Goal: Navigation & Orientation: Find specific page/section

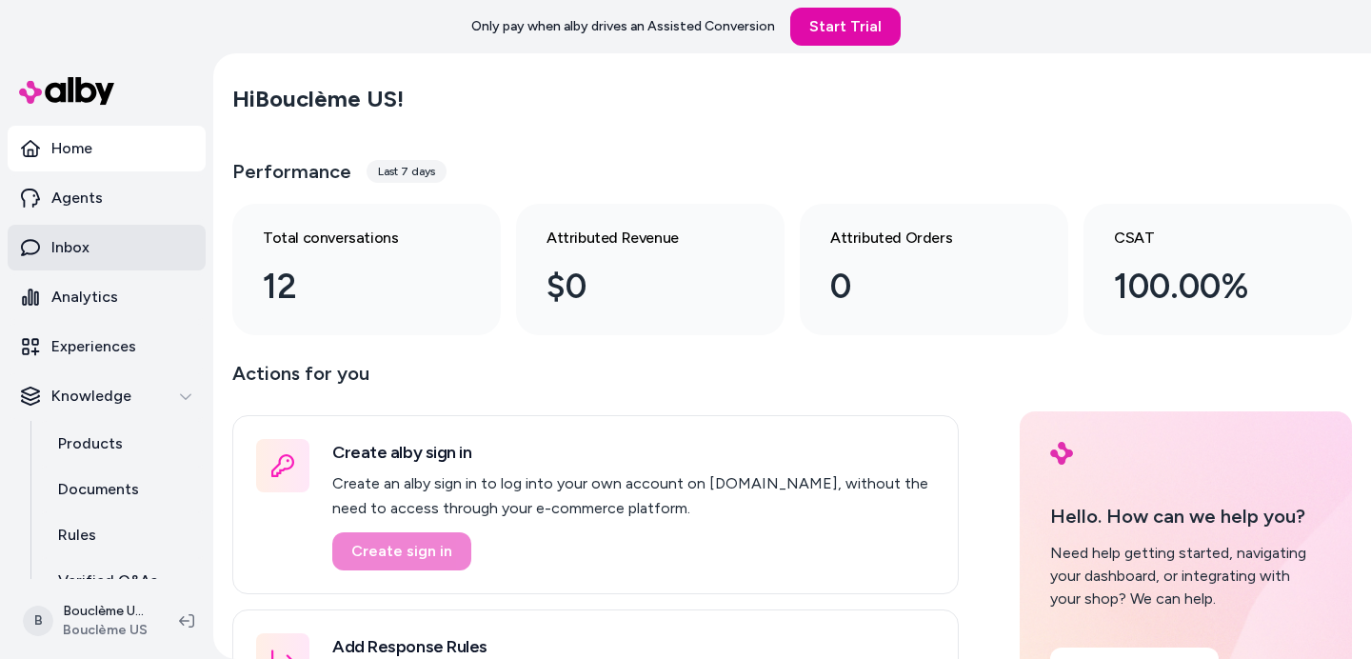
click at [103, 262] on link "Inbox" at bounding box center [107, 248] width 198 height 46
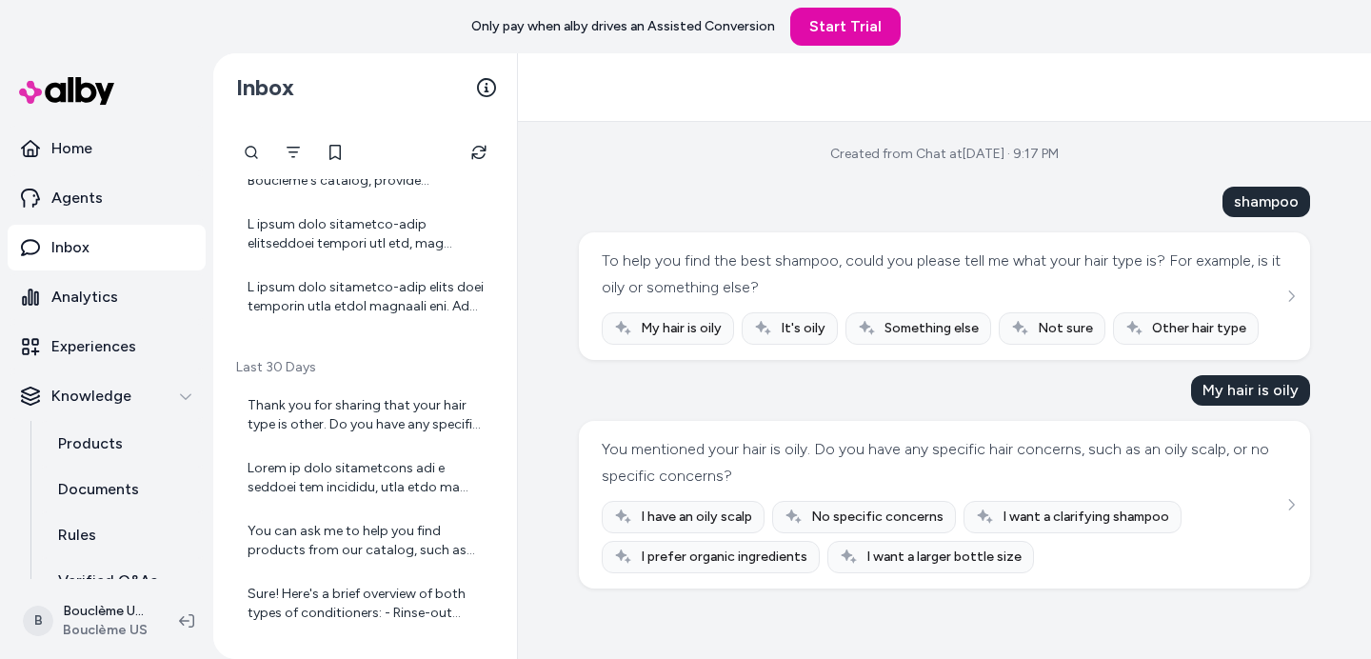
scroll to position [588, 0]
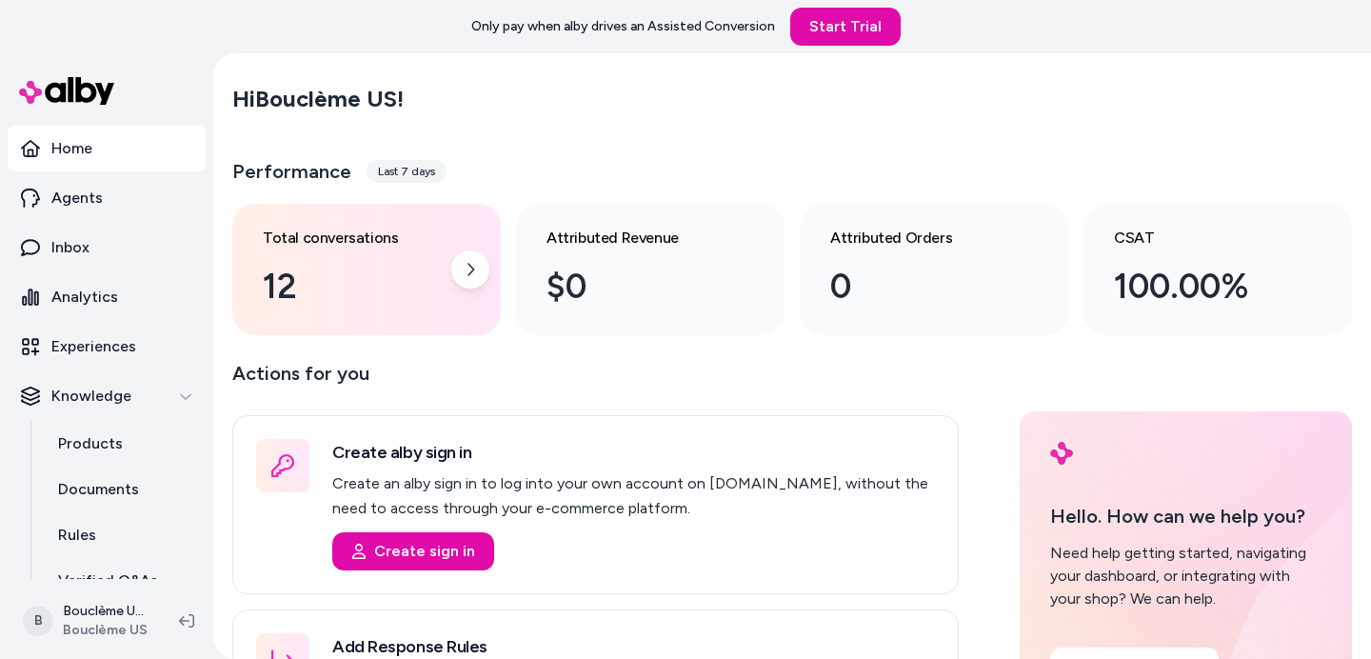
click at [396, 302] on div "12" at bounding box center [351, 286] width 177 height 51
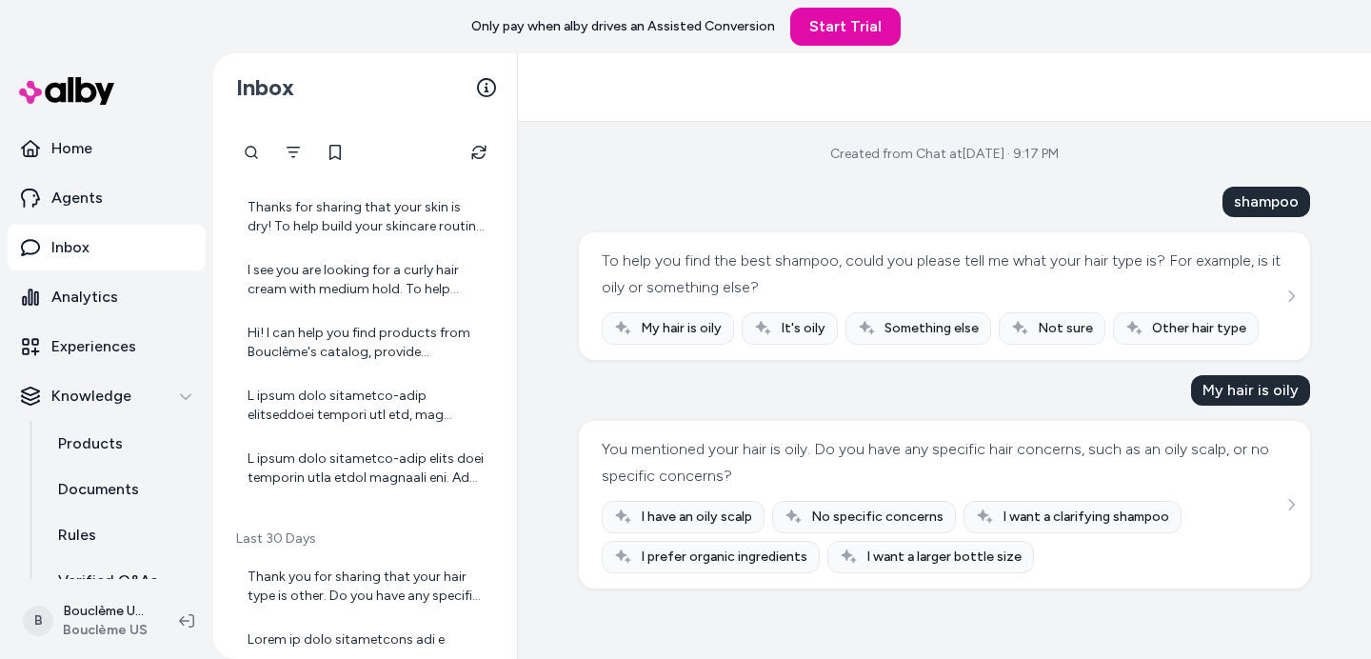
scroll to position [350, 0]
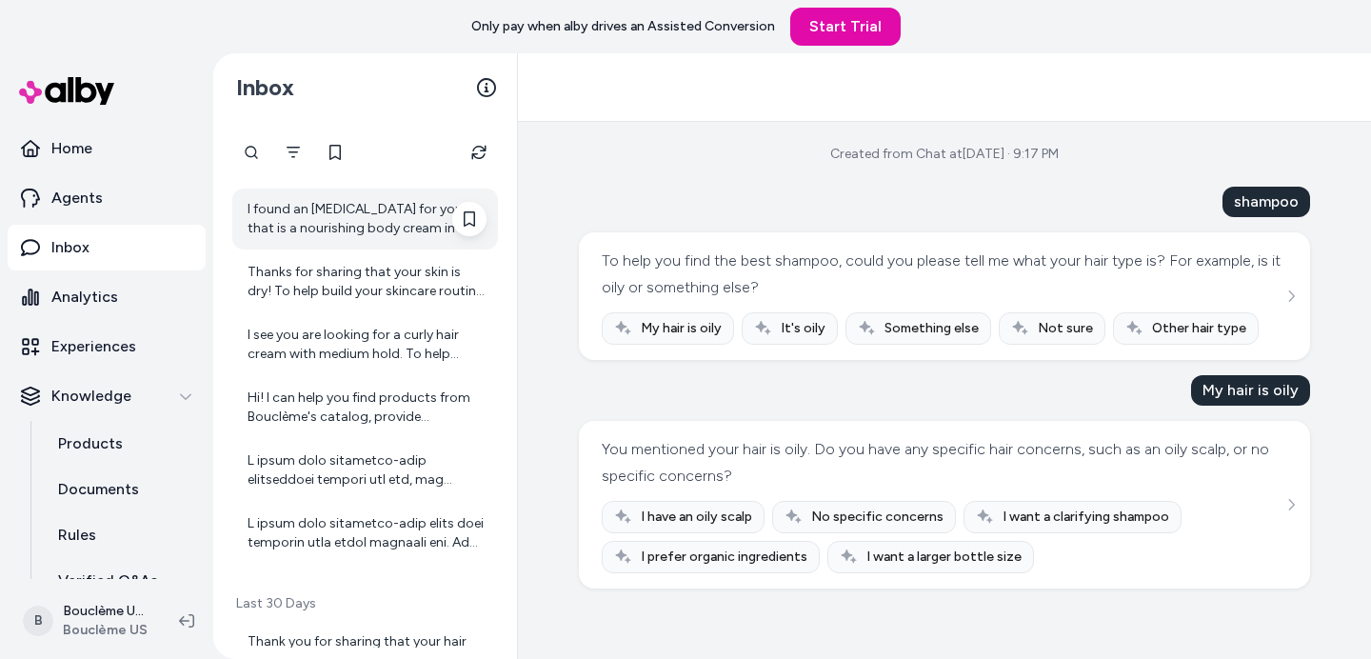
click at [404, 214] on div "I found an [MEDICAL_DATA] for you that is a nourishing body cream in a 300ml si…" at bounding box center [367, 219] width 239 height 38
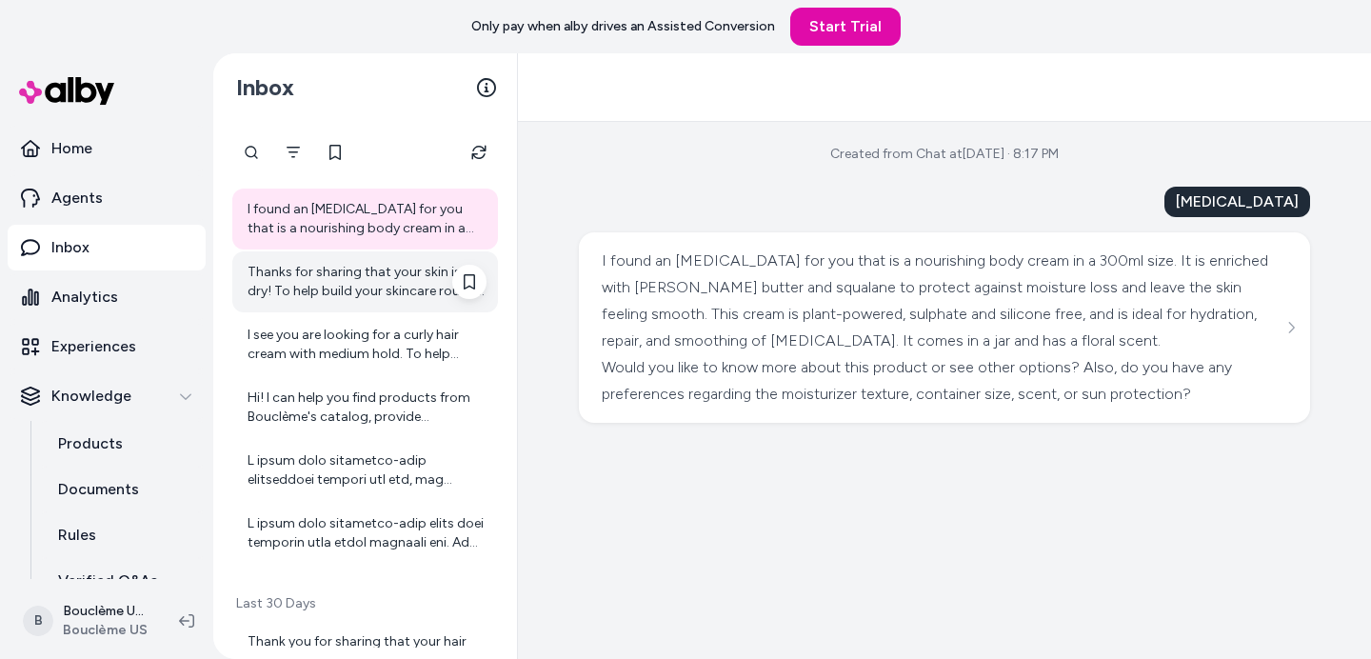
click at [375, 286] on div "Thanks for sharing that your skin is dry! To help build your skincare routine, …" at bounding box center [367, 282] width 239 height 38
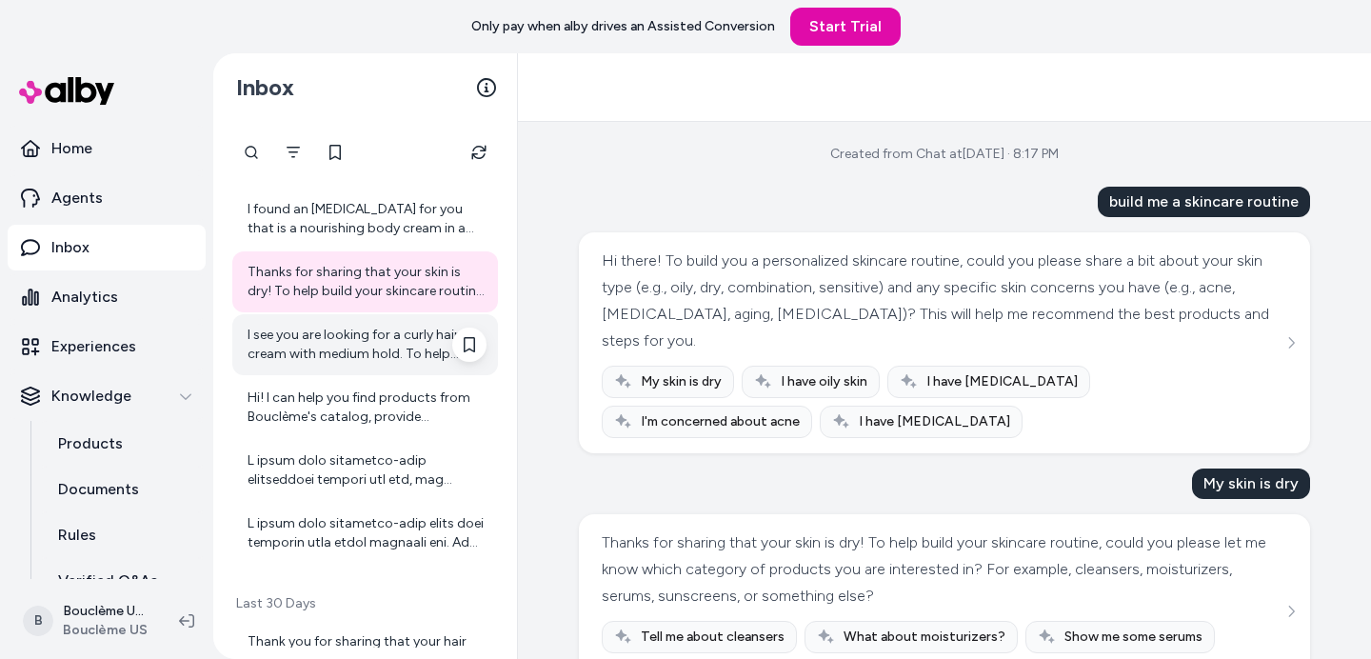
click at [383, 346] on div "I see you are looking for a curly hair cream with medium hold. To help narrow d…" at bounding box center [367, 345] width 239 height 38
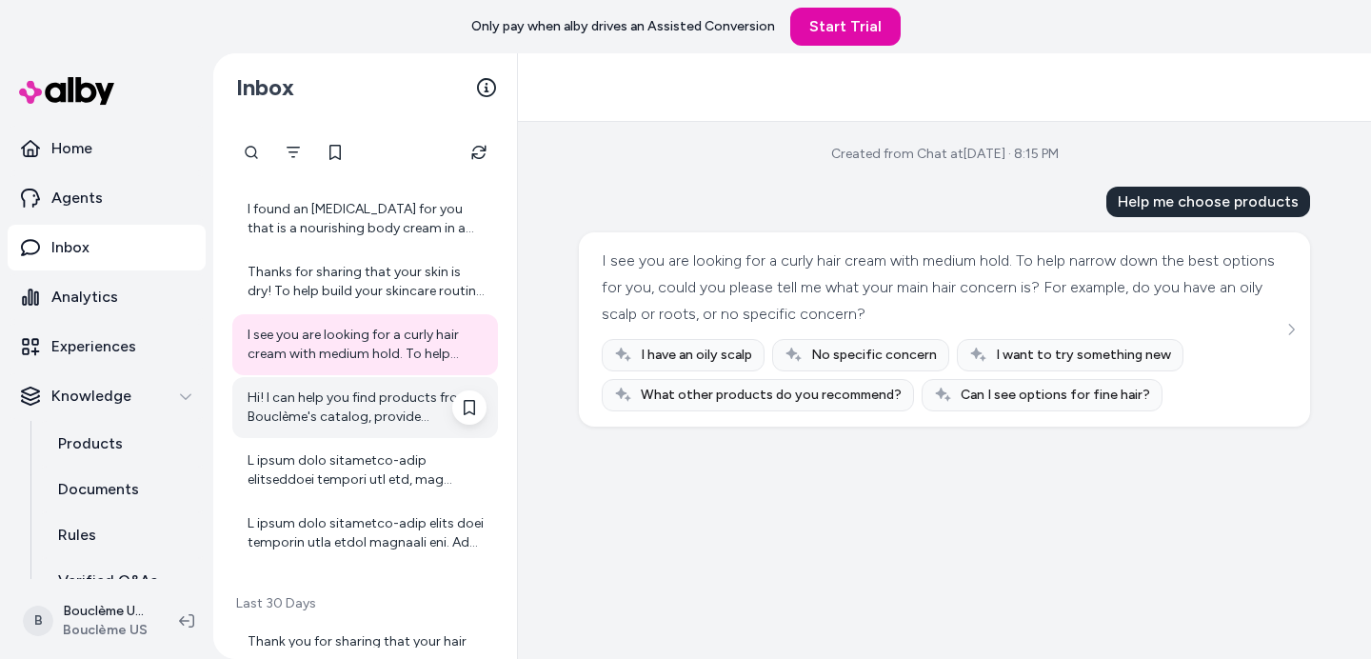
click at [370, 386] on div "Hi! I can help you find products from Bouclème's catalog, provide information a…" at bounding box center [365, 407] width 266 height 61
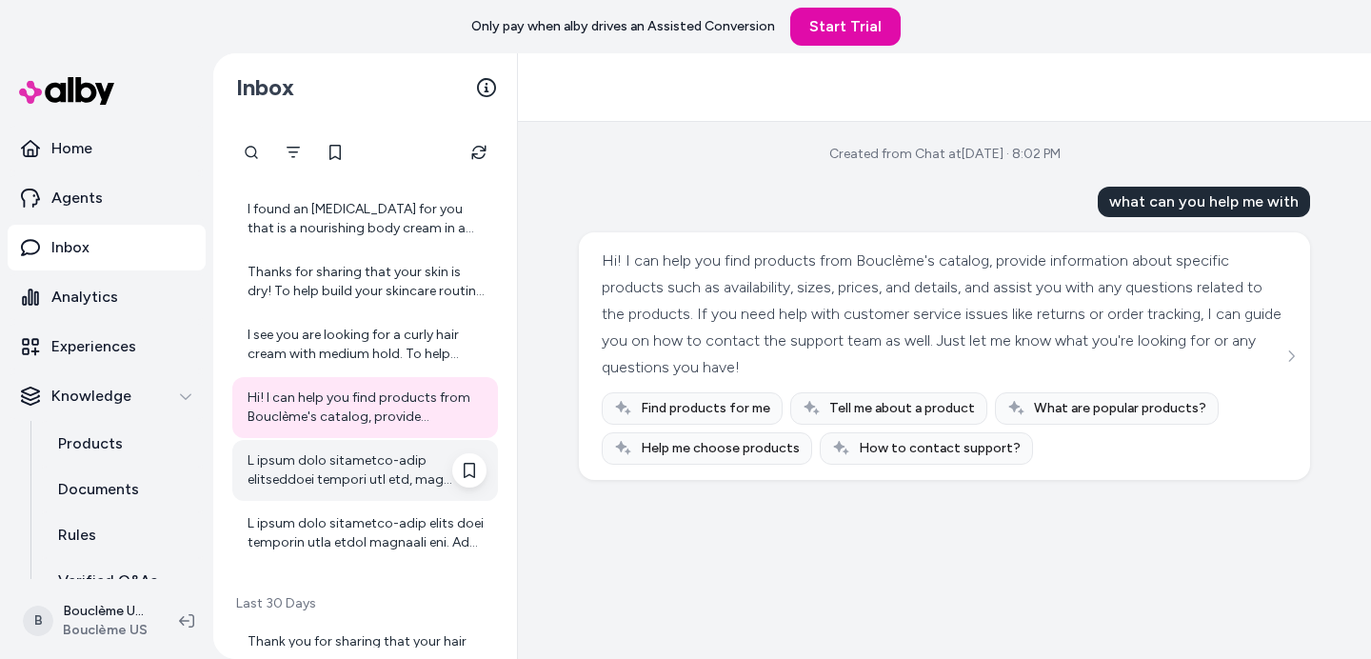
click at [348, 483] on div at bounding box center [367, 470] width 239 height 38
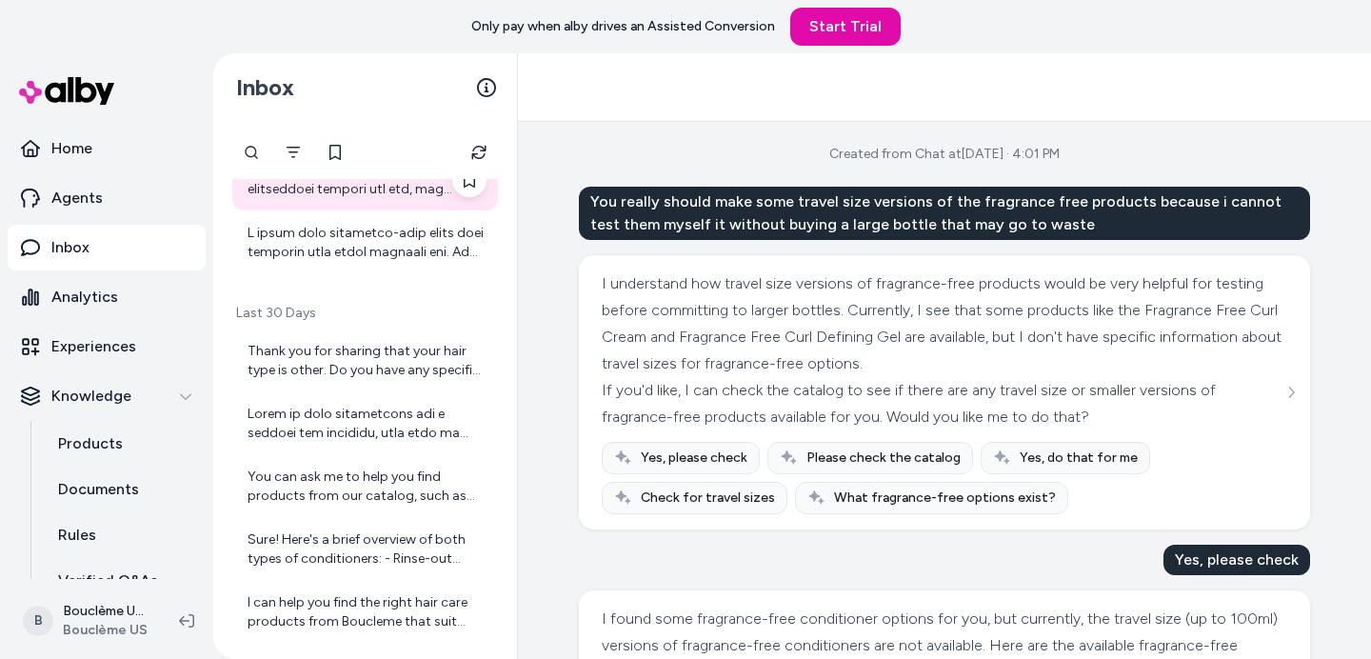
scroll to position [767, 0]
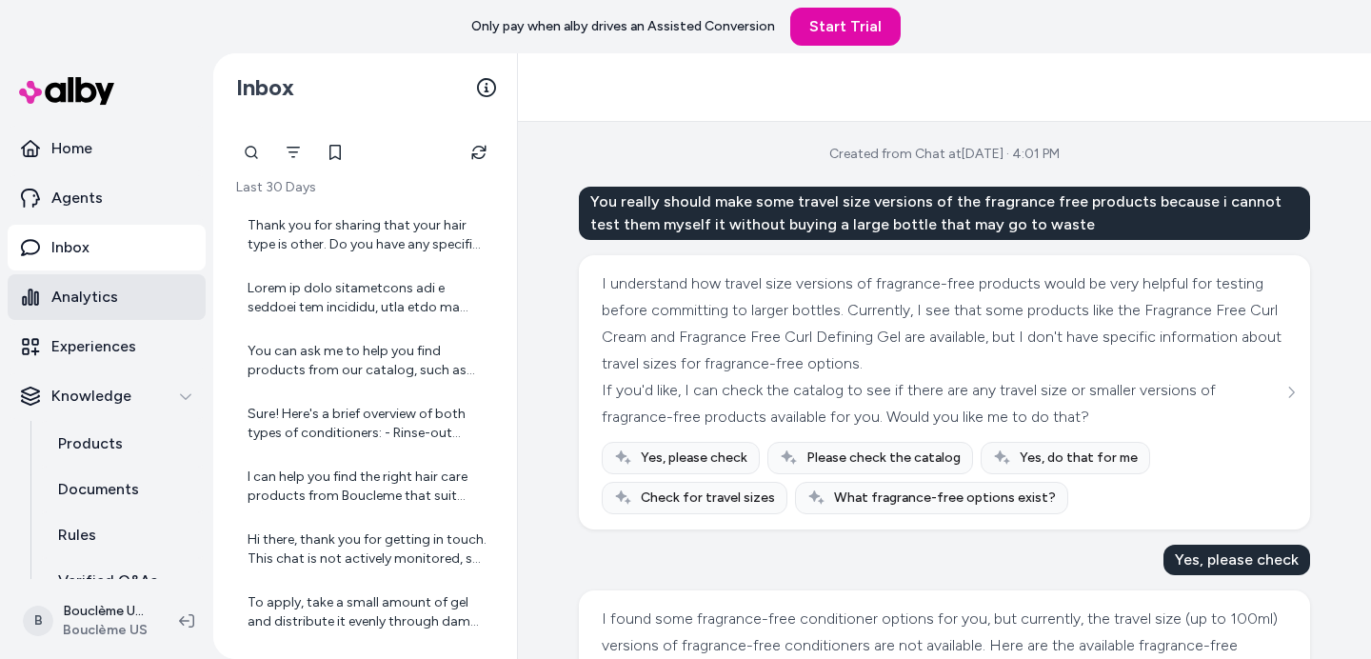
click at [133, 300] on link "Analytics" at bounding box center [107, 297] width 198 height 46
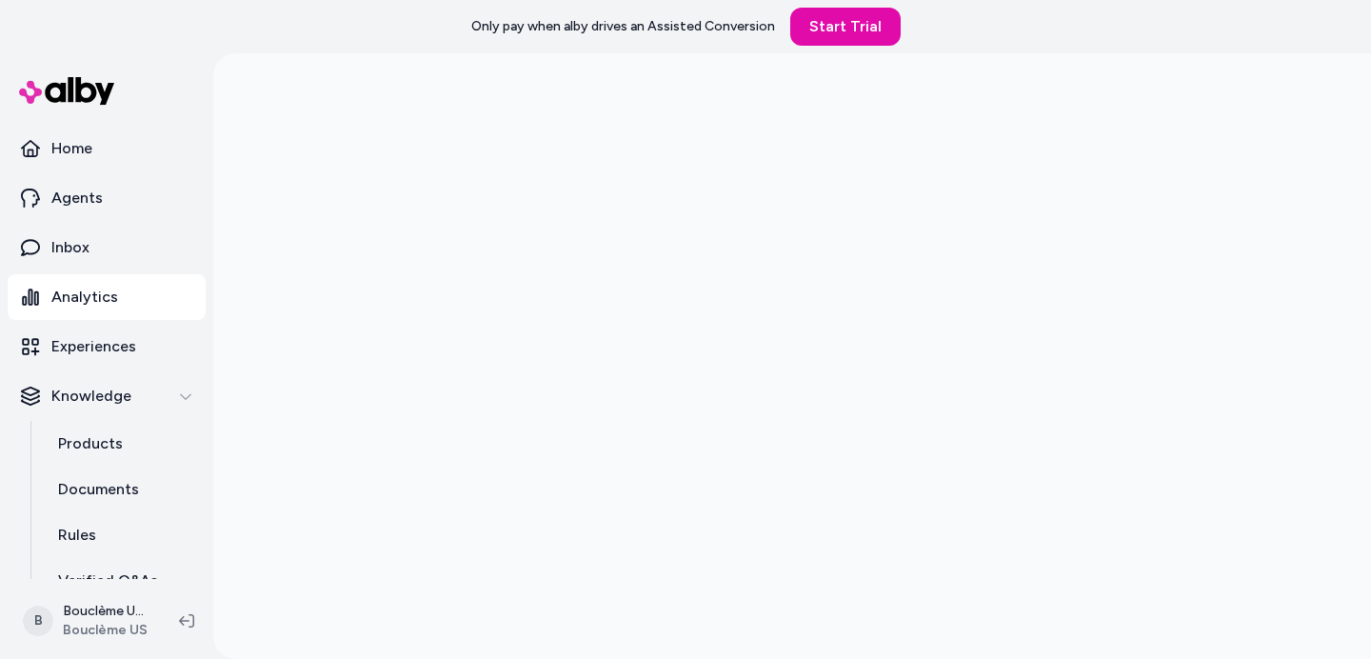
click at [133, 300] on link "Analytics" at bounding box center [107, 297] width 198 height 46
click at [125, 143] on link "Home" at bounding box center [107, 149] width 198 height 46
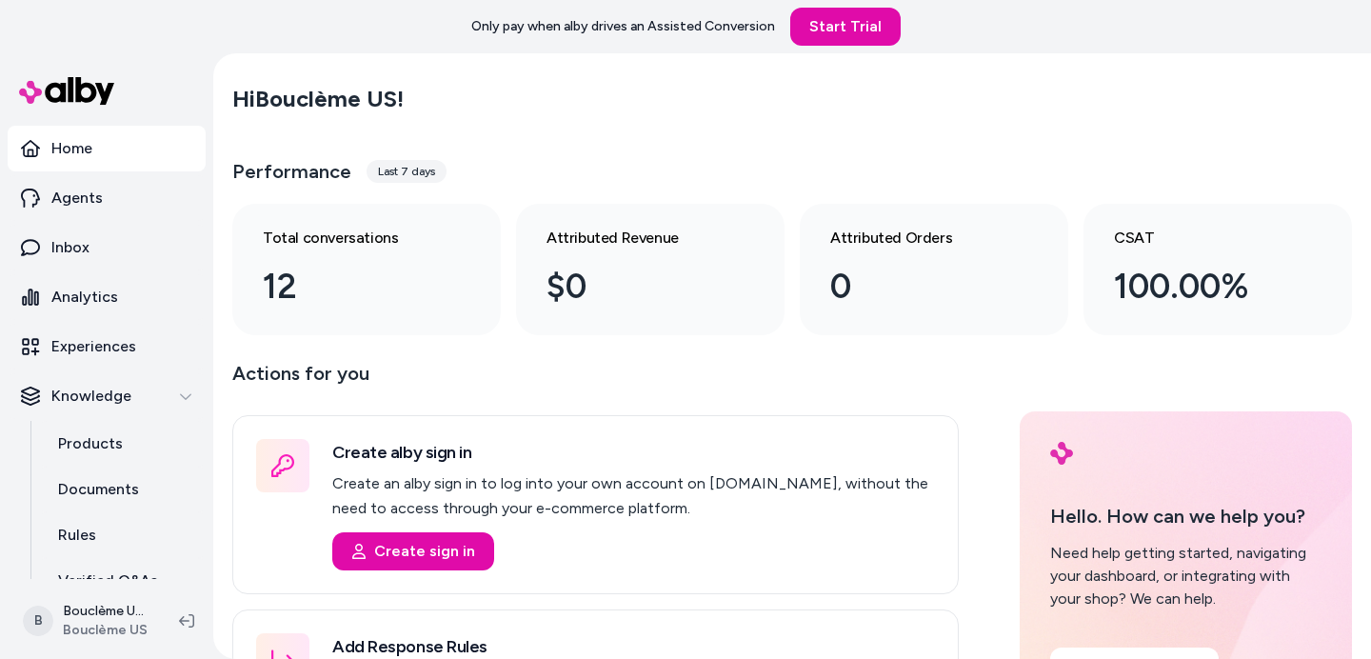
click at [391, 172] on div "Last 7 days" at bounding box center [407, 171] width 80 height 23
